Goal: Information Seeking & Learning: Check status

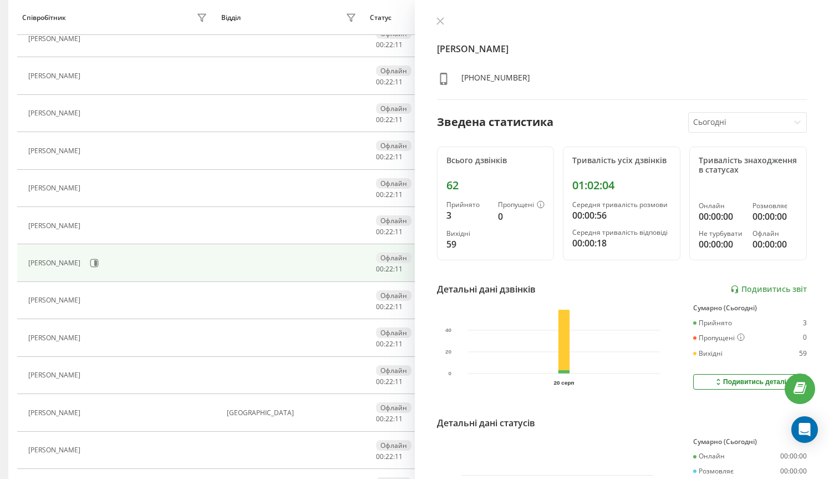
click at [444, 15] on div "Степанчук Антон Олегович +380632713699 Зведена статистика Сьогодні Всього дзвін…" at bounding box center [622, 239] width 415 height 479
click at [436, 26] on button at bounding box center [440, 22] width 14 height 11
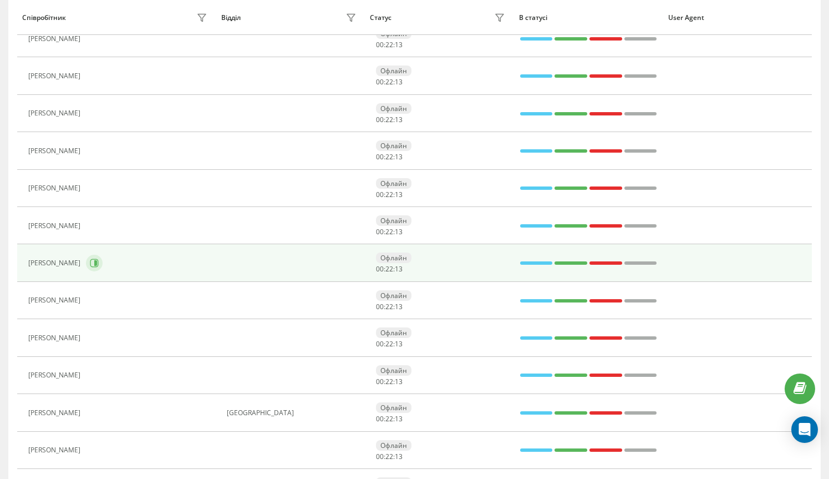
click at [99, 263] on icon at bounding box center [94, 262] width 9 height 9
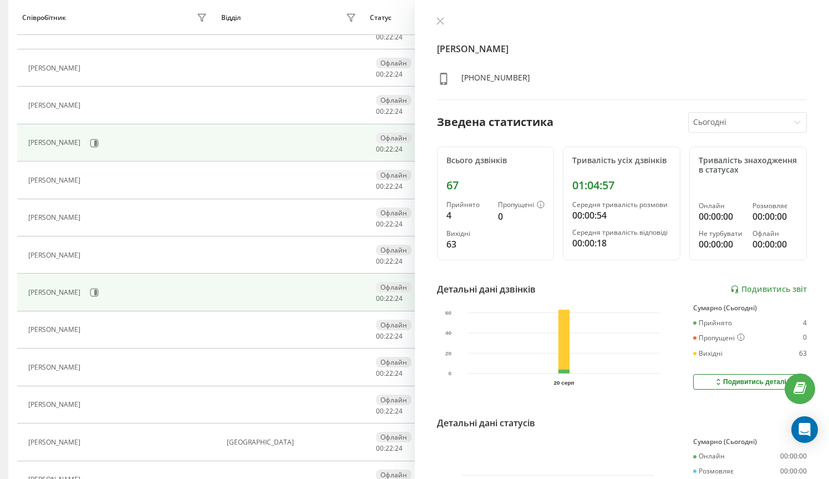
scroll to position [280, 0]
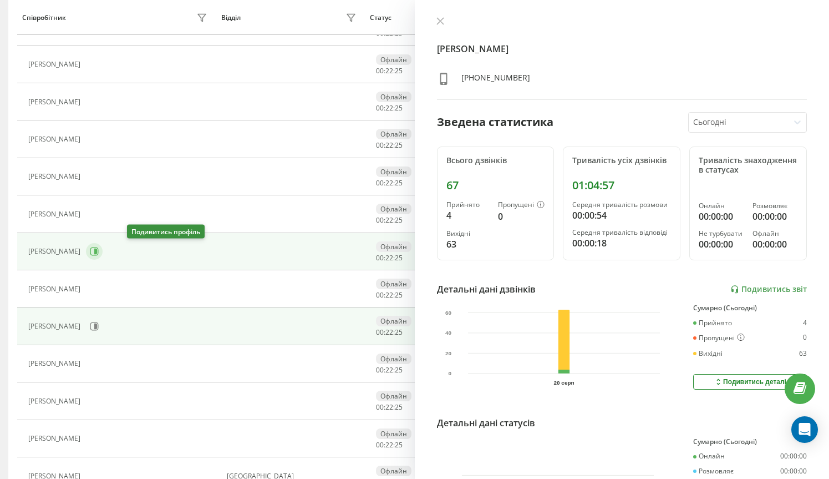
click at [103, 251] on button at bounding box center [94, 251] width 17 height 17
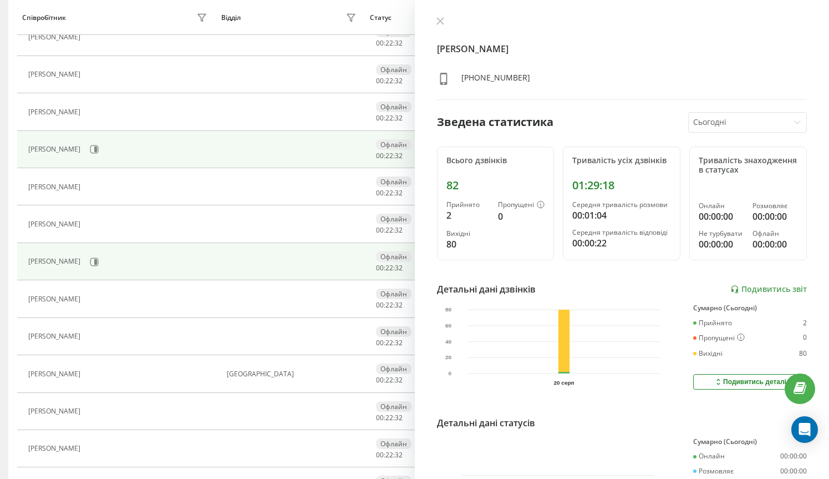
scroll to position [391, 0]
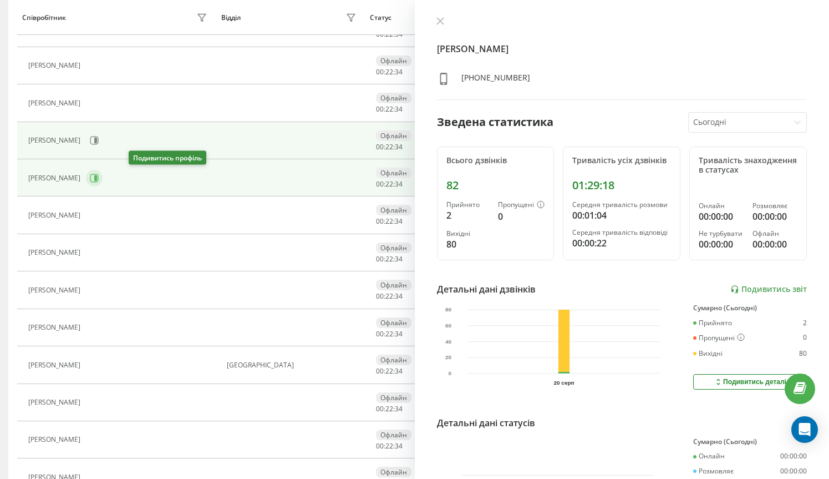
click at [103, 170] on button at bounding box center [94, 178] width 17 height 17
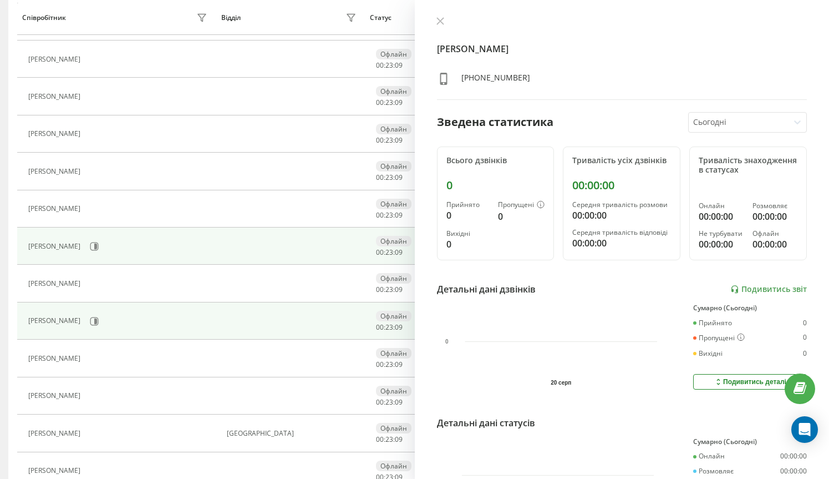
scroll to position [319, 0]
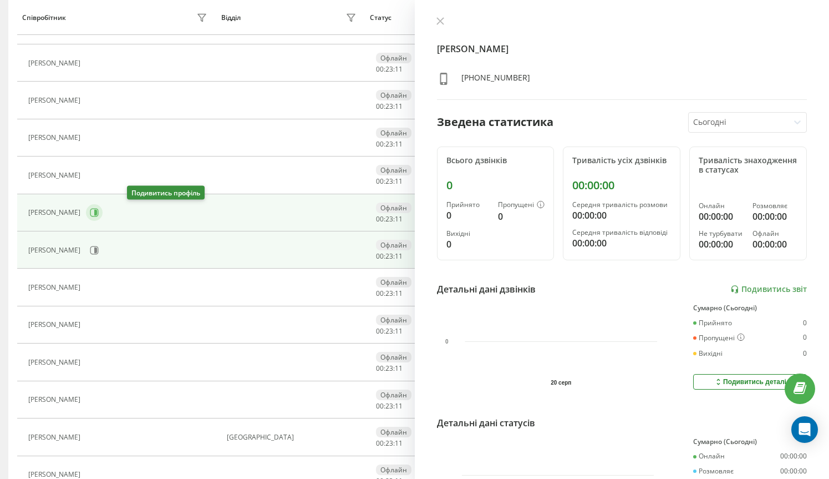
click at [99, 213] on icon at bounding box center [94, 212] width 9 height 9
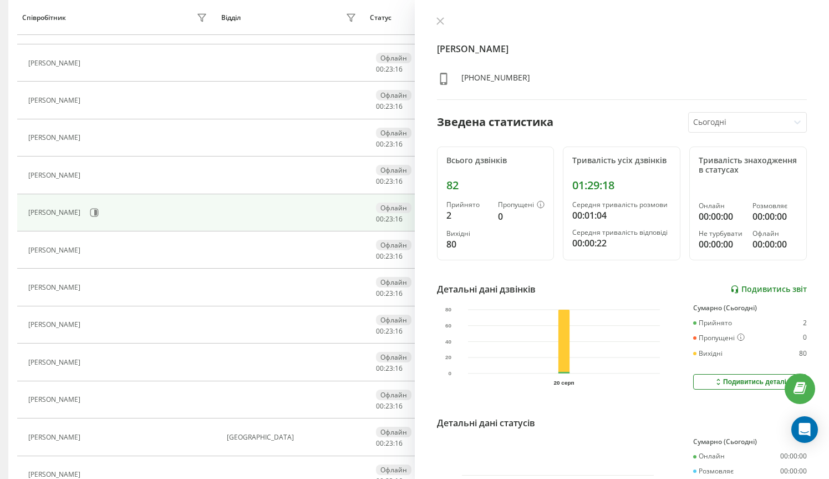
click at [749, 284] on link "Подивитись звіт" at bounding box center [768, 288] width 77 height 9
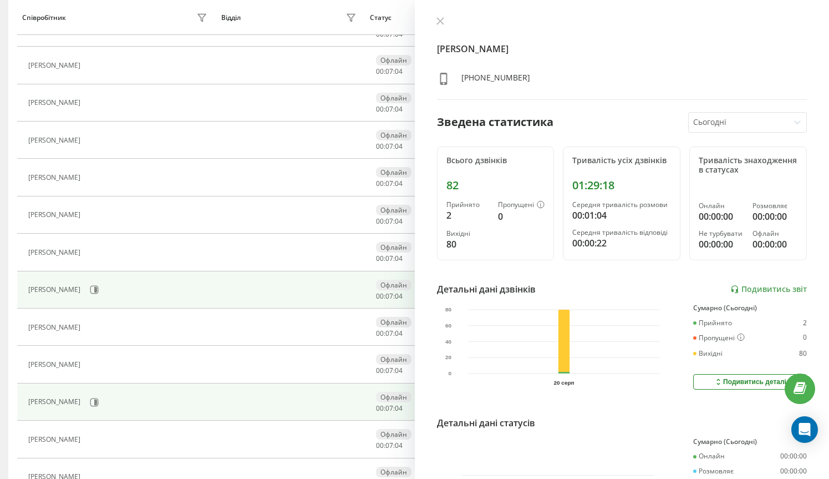
scroll to position [235, 0]
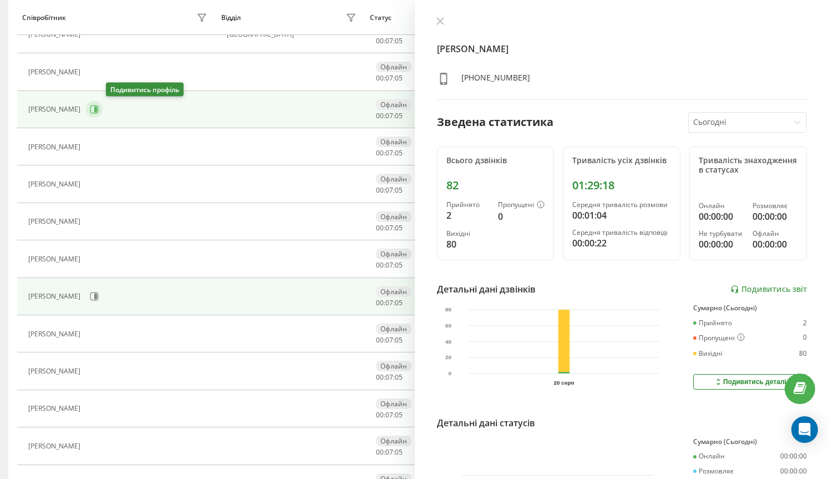
click at [99, 106] on icon at bounding box center [94, 109] width 8 height 8
